Goal: Use online tool/utility: Use online tool/utility

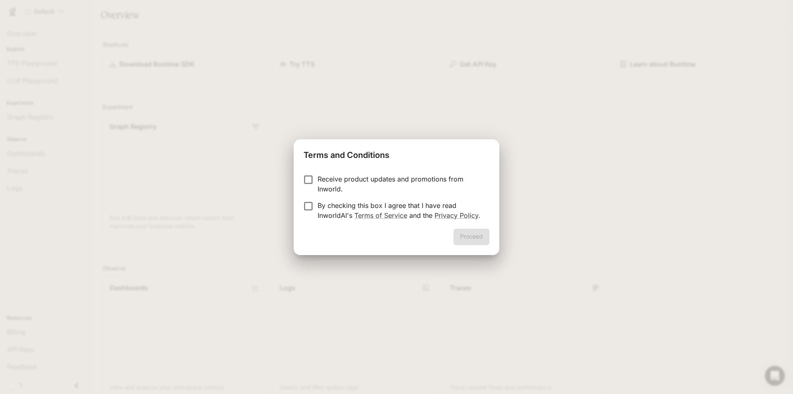
click at [327, 209] on p "By checking this box I agree that I have read InworldAI's Terms of Service and …" at bounding box center [400, 210] width 165 height 20
click at [329, 201] on p "By checking this box I agree that I have read InworldAI's Terms of Service and …" at bounding box center [400, 210] width 165 height 20
click at [331, 184] on p "Receive product updates and promotions from Inworld." at bounding box center [400, 184] width 165 height 20
click at [346, 204] on p "By checking this box I agree that I have read InworldAI's Terms of Service and …" at bounding box center [400, 210] width 165 height 20
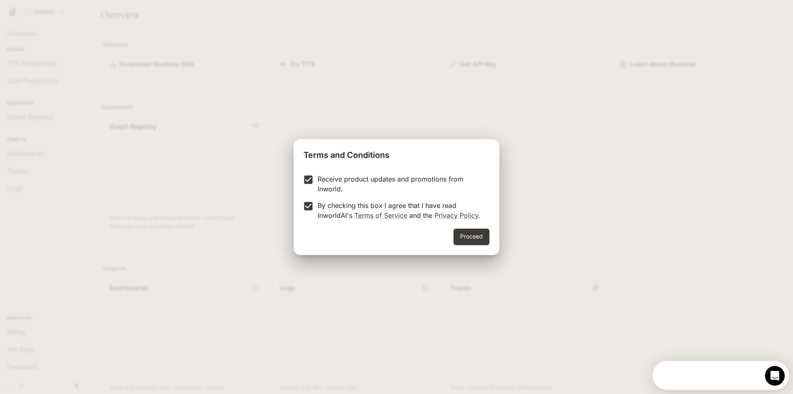
click at [332, 171] on div "Receive product updates and promotions from Inworld. By checking this box I agr…" at bounding box center [397, 197] width 206 height 61
click at [366, 187] on p "Receive product updates and promotions from Inworld." at bounding box center [400, 184] width 165 height 20
click at [477, 229] on button "Proceed" at bounding box center [471, 236] width 36 height 17
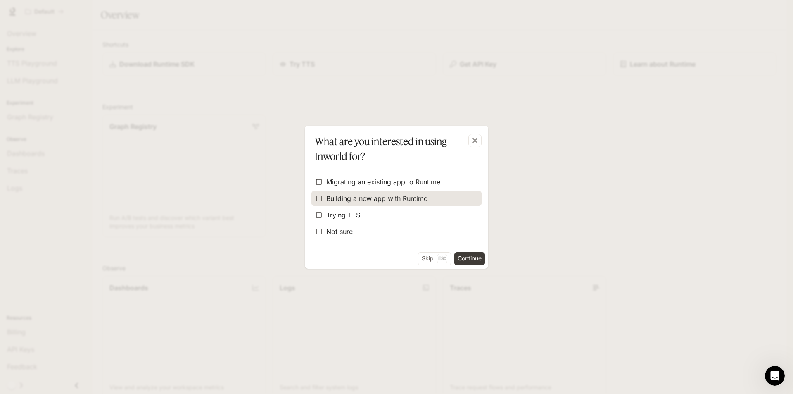
click at [430, 197] on label "Building a new app with Runtime" at bounding box center [396, 198] width 170 height 15
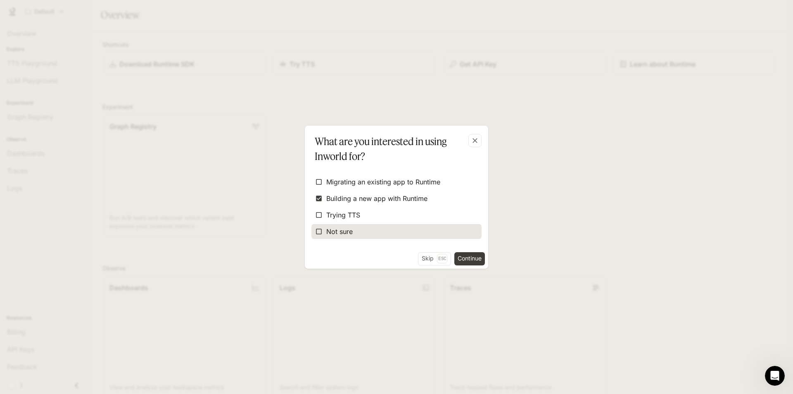
click at [412, 227] on label "Not sure" at bounding box center [396, 231] width 170 height 15
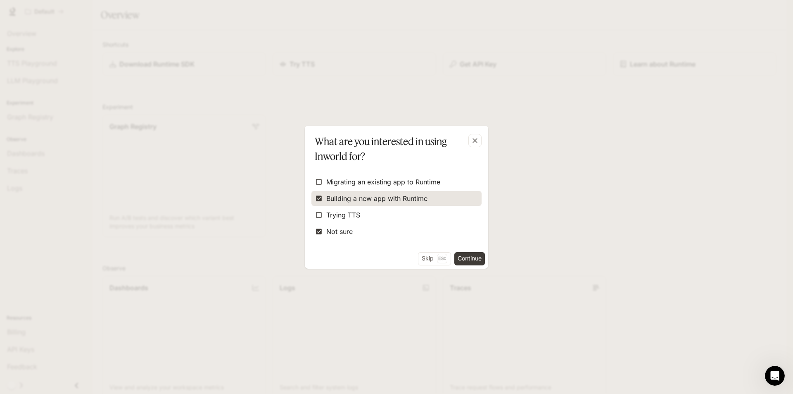
click at [420, 203] on span "Building a new app with Runtime" at bounding box center [376, 198] width 101 height 10
drag, startPoint x: 466, startPoint y: 261, endPoint x: 460, endPoint y: 249, distance: 13.5
click at [465, 261] on button "Continue" at bounding box center [469, 258] width 31 height 13
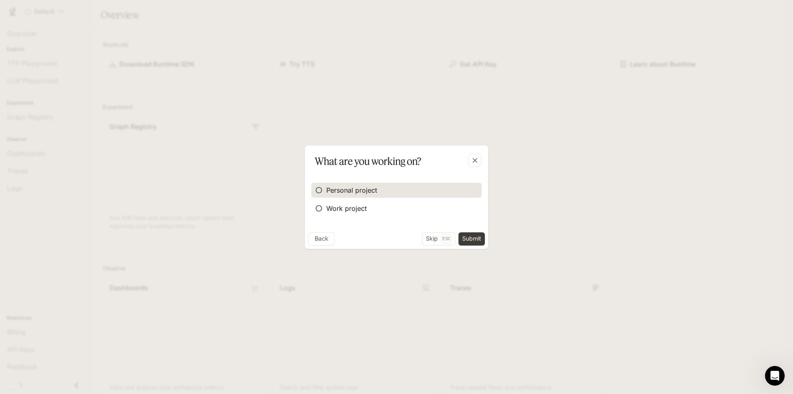
click at [379, 193] on label "Personal project" at bounding box center [396, 190] width 170 height 15
click at [472, 239] on button "Submit" at bounding box center [471, 238] width 26 height 13
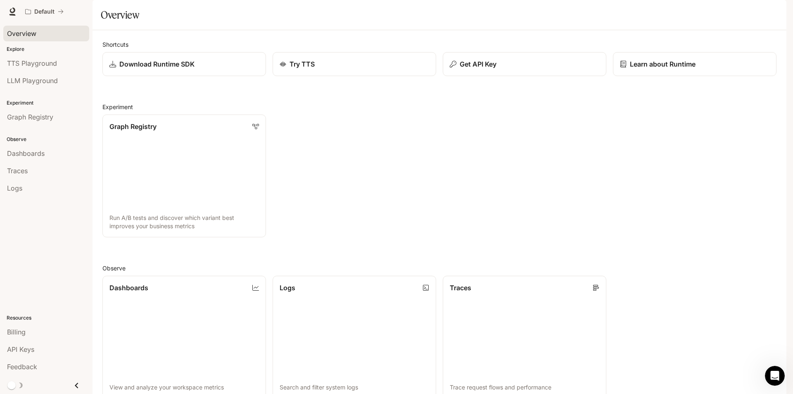
click at [43, 32] on div "Overview" at bounding box center [46, 33] width 78 height 10
click at [52, 83] on span "LLM Playground" at bounding box center [32, 81] width 51 height 10
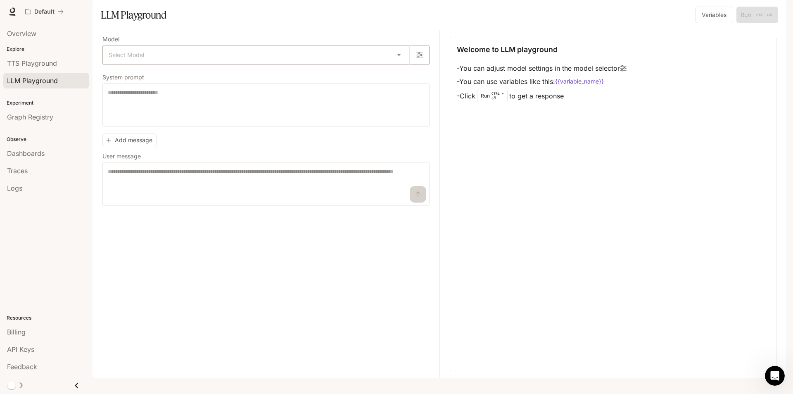
click at [201, 83] on body "Skip to main content Default Runtime Runtime Documentation Documentation Portal…" at bounding box center [396, 197] width 793 height 394
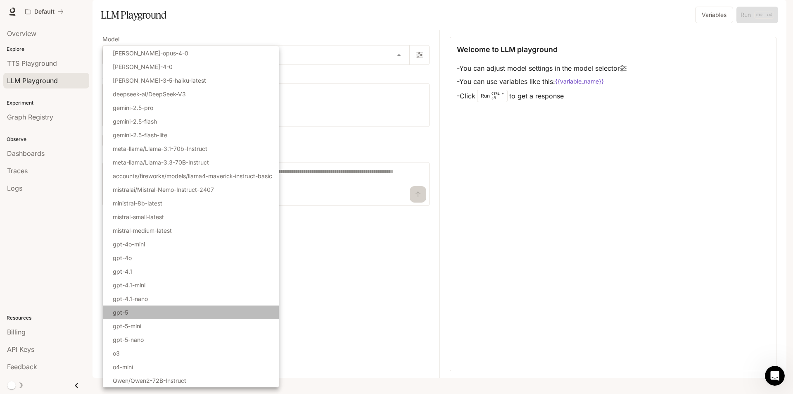
click at [191, 308] on li "gpt-5" at bounding box center [191, 312] width 176 height 14
type input "*****"
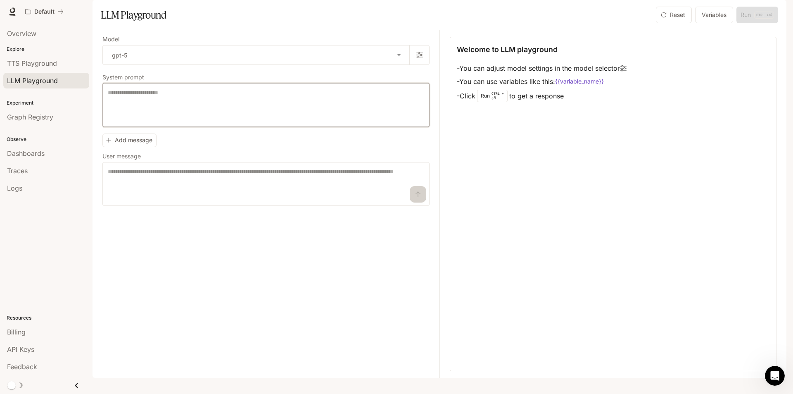
click at [261, 121] on textarea at bounding box center [266, 104] width 316 height 33
